Goal: Use online tool/utility: Utilize a website feature to perform a specific function

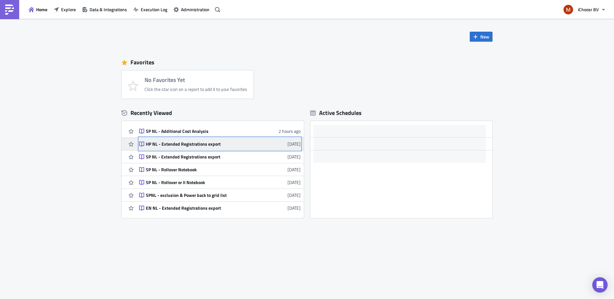
click at [171, 144] on div "HP NL - Extended Registrations export" at bounding box center [202, 144] width 112 height 6
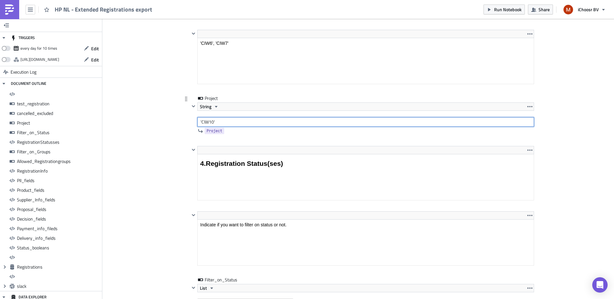
click at [211, 123] on input "'CIW10'" at bounding box center [365, 122] width 337 height 10
type input "'CIW8', 'CIW9', 'CIW10'"
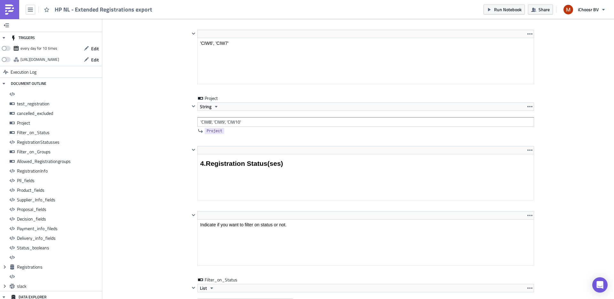
click at [511, 11] on span "Run Notebook" at bounding box center [508, 9] width 28 height 7
drag, startPoint x: 168, startPoint y: 84, endPoint x: 139, endPoint y: 48, distance: 46.4
